Goal: Information Seeking & Learning: Understand process/instructions

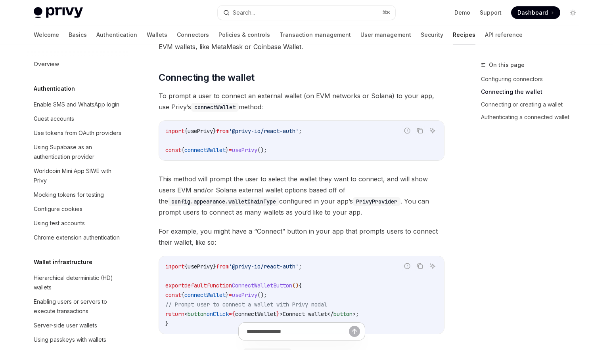
scroll to position [1268, 0]
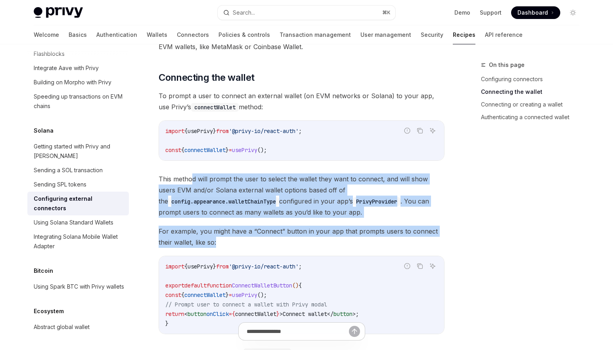
type textarea "*"
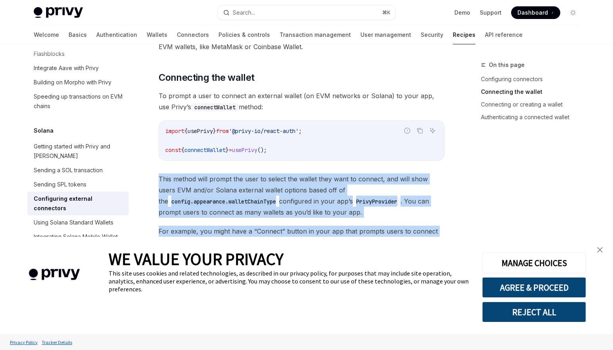
drag, startPoint x: 264, startPoint y: 231, endPoint x: 158, endPoint y: 166, distance: 123.8
copy div "This method will prompt the user to select the wallet they want to connect, and…"
